Goal: Communication & Community: Answer question/provide support

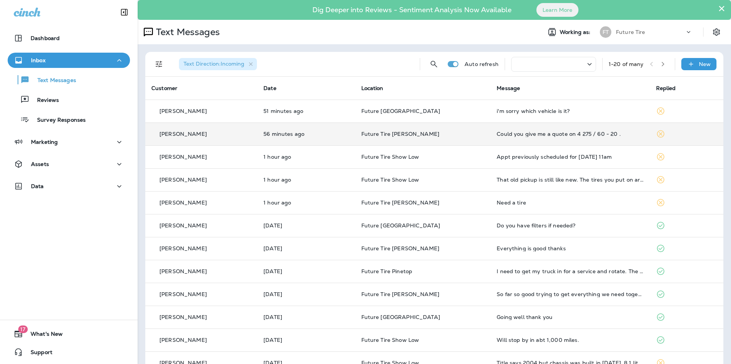
click at [539, 130] on td "Could you give me a quote on 4 275 / 60 - 20 ." at bounding box center [569, 134] width 159 height 23
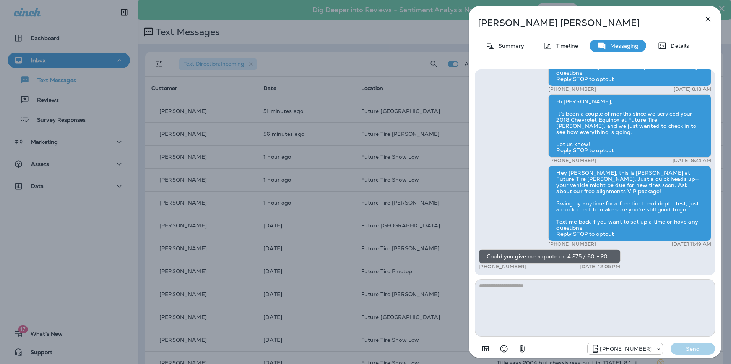
click at [355, 32] on div "[PERSON_NAME] Summary Timeline Messaging Details Hey [PERSON_NAME], this is [PE…" at bounding box center [365, 182] width 731 height 364
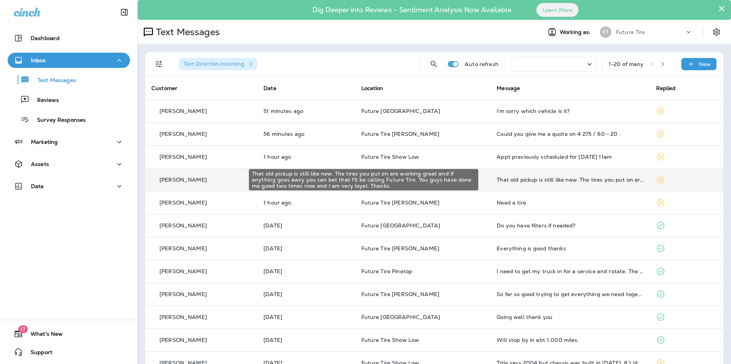
click at [567, 180] on div "That old pickup is still like new. The tires you put on are working great and i…" at bounding box center [569, 180] width 147 height 6
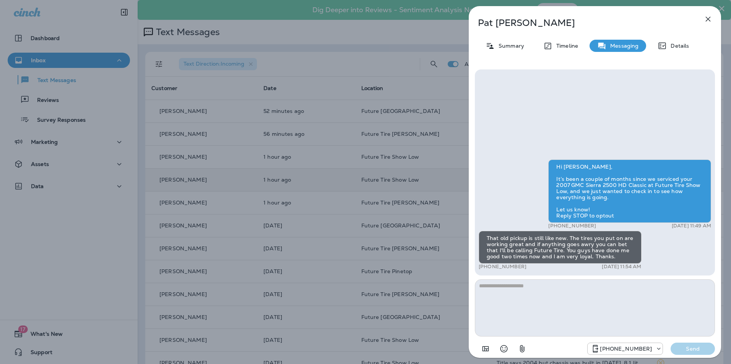
click at [516, 287] on textarea at bounding box center [595, 308] width 240 height 57
type textarea "*"
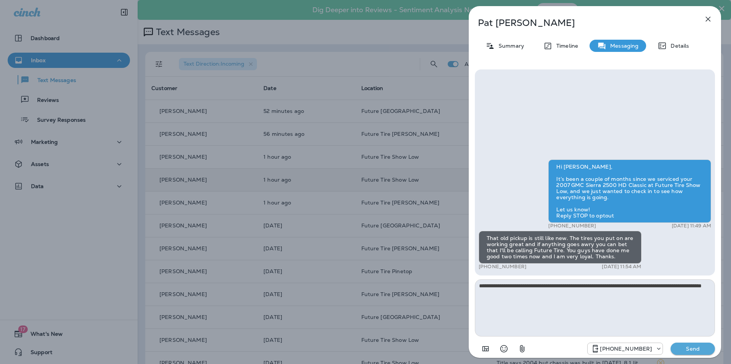
type textarea "**********"
click at [707, 349] on p "Send" at bounding box center [692, 349] width 32 height 7
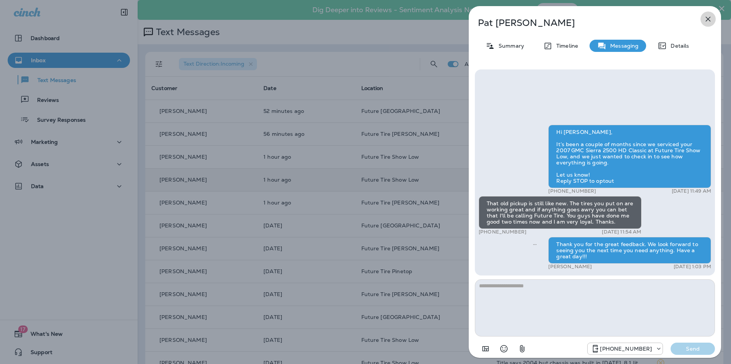
click at [711, 19] on icon "button" at bounding box center [707, 19] width 9 height 9
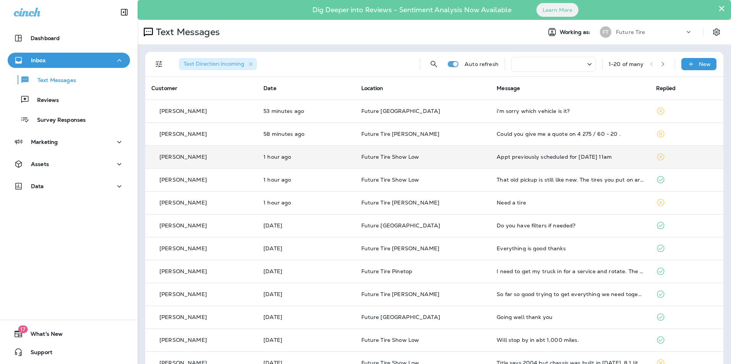
click at [530, 155] on div "Appt previously scheduled for [DATE] 11am" at bounding box center [569, 157] width 147 height 6
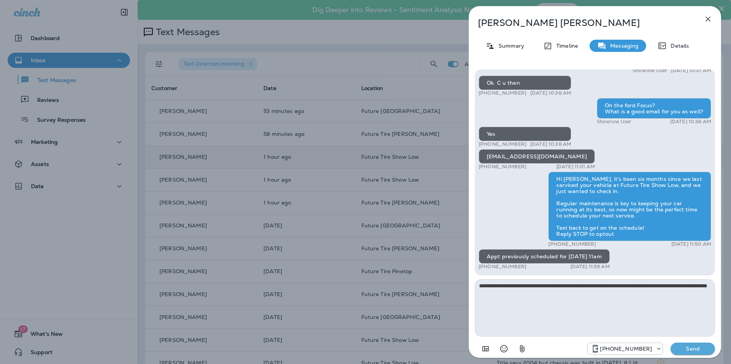
type textarea "**********"
click at [677, 349] on p "Send" at bounding box center [692, 349] width 32 height 7
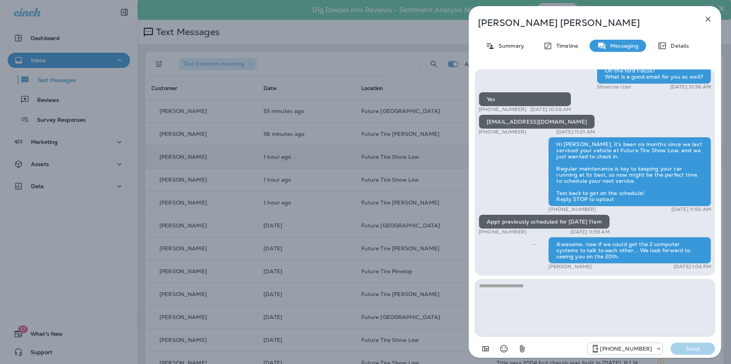
click at [707, 18] on icon "button" at bounding box center [707, 19] width 9 height 9
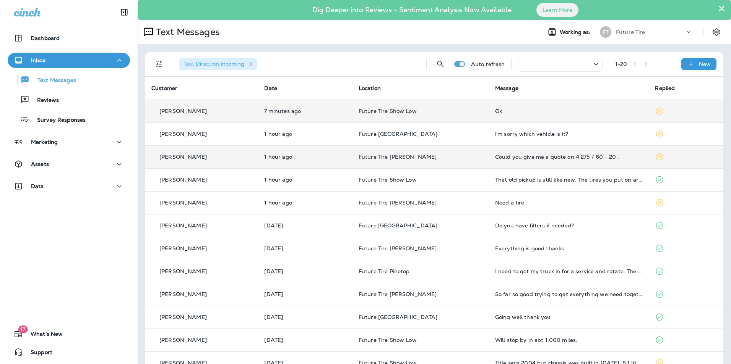
click at [555, 109] on div "Ok" at bounding box center [569, 111] width 148 height 6
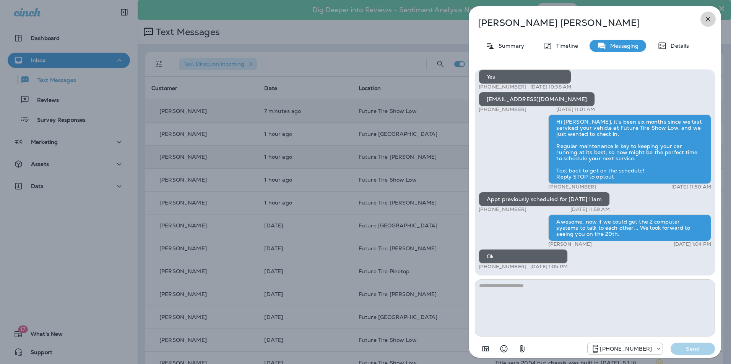
click at [710, 17] on icon "button" at bounding box center [707, 19] width 5 height 5
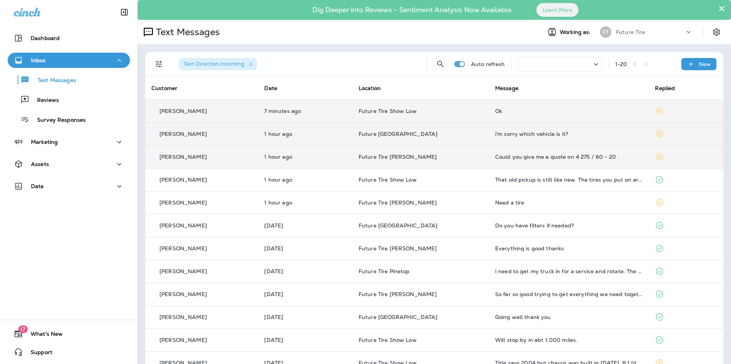
click at [522, 135] on div "i'm sorry which vehicle is it?" at bounding box center [569, 134] width 148 height 6
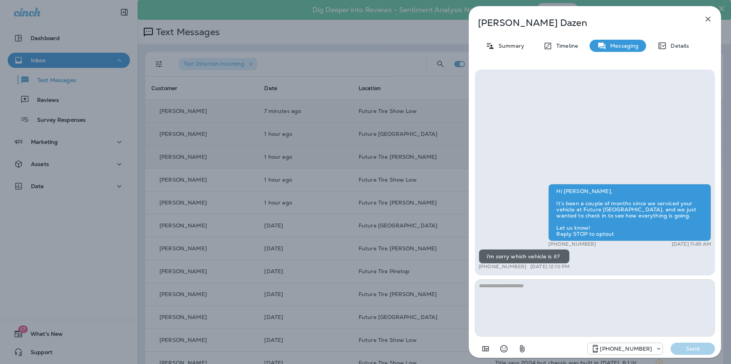
click at [704, 19] on icon "button" at bounding box center [707, 19] width 9 height 9
